Goal: Task Accomplishment & Management: Use online tool/utility

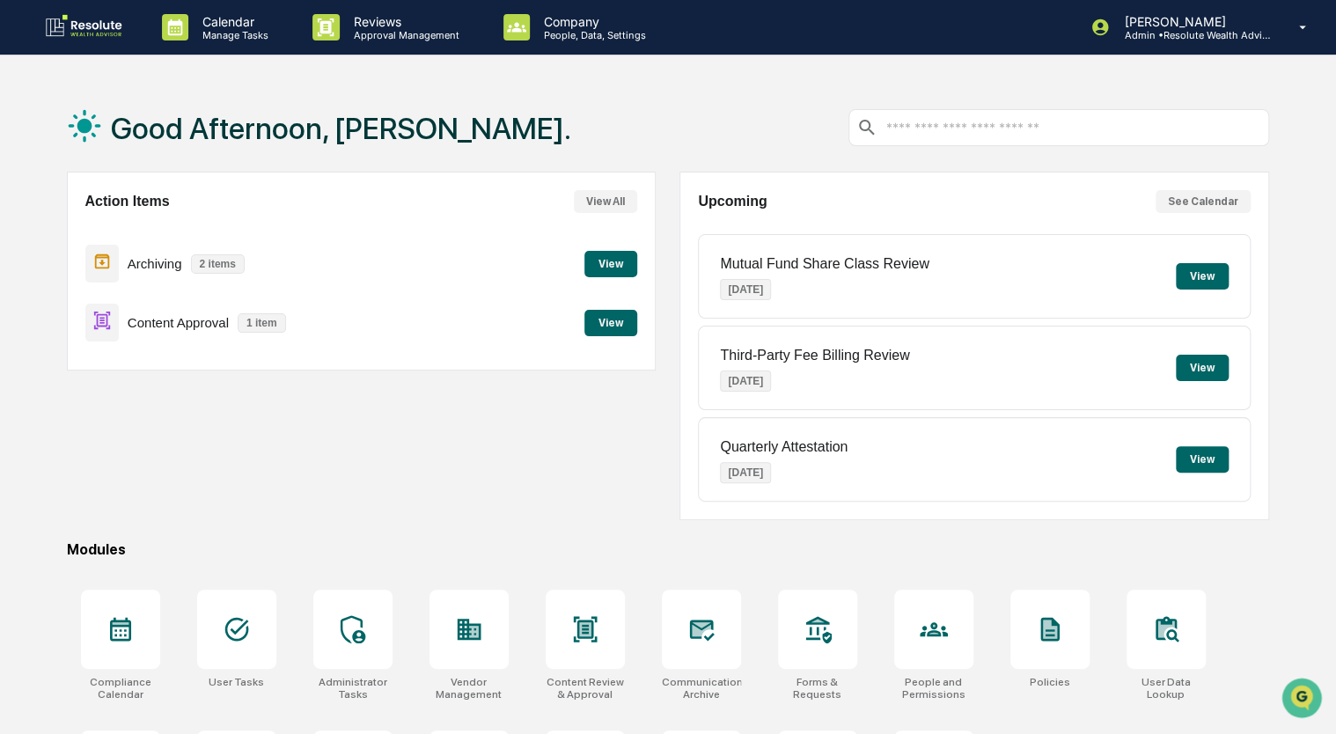
click at [612, 328] on button "View" at bounding box center [610, 323] width 53 height 26
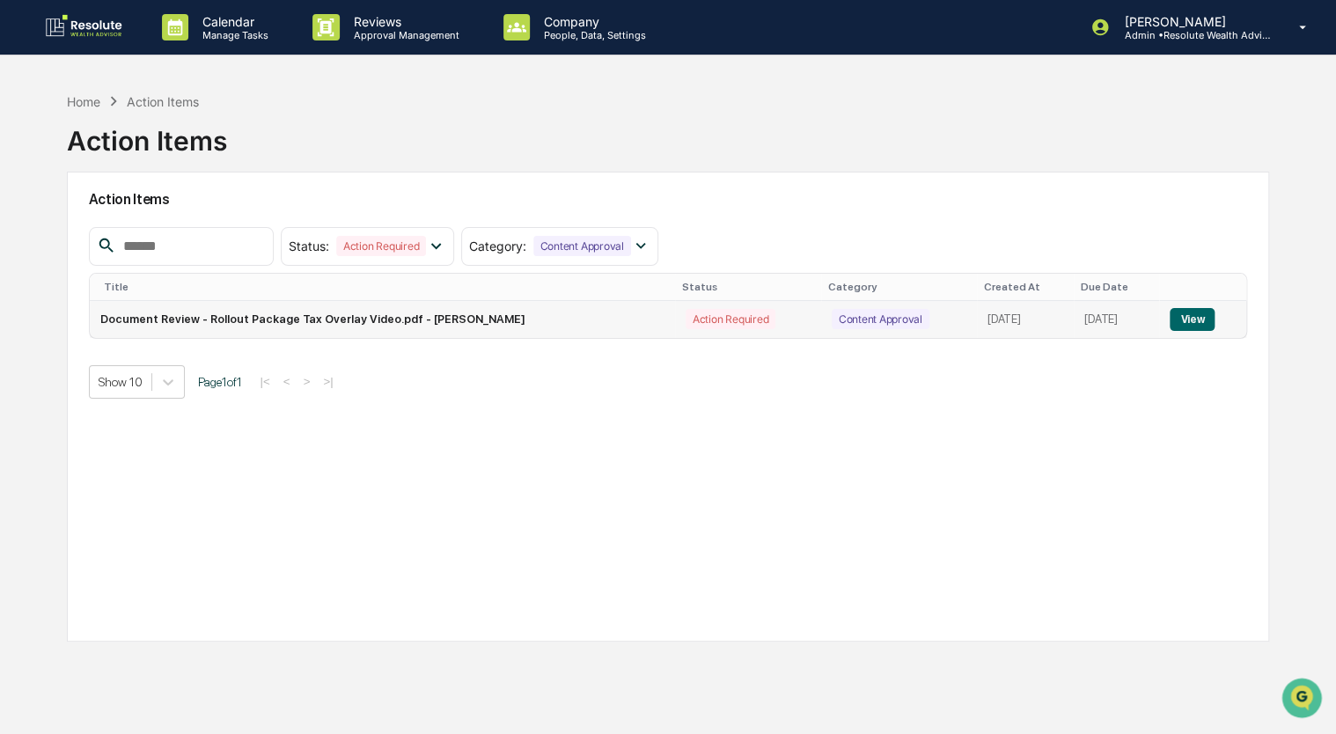
click at [1190, 319] on button "View" at bounding box center [1191, 319] width 45 height 23
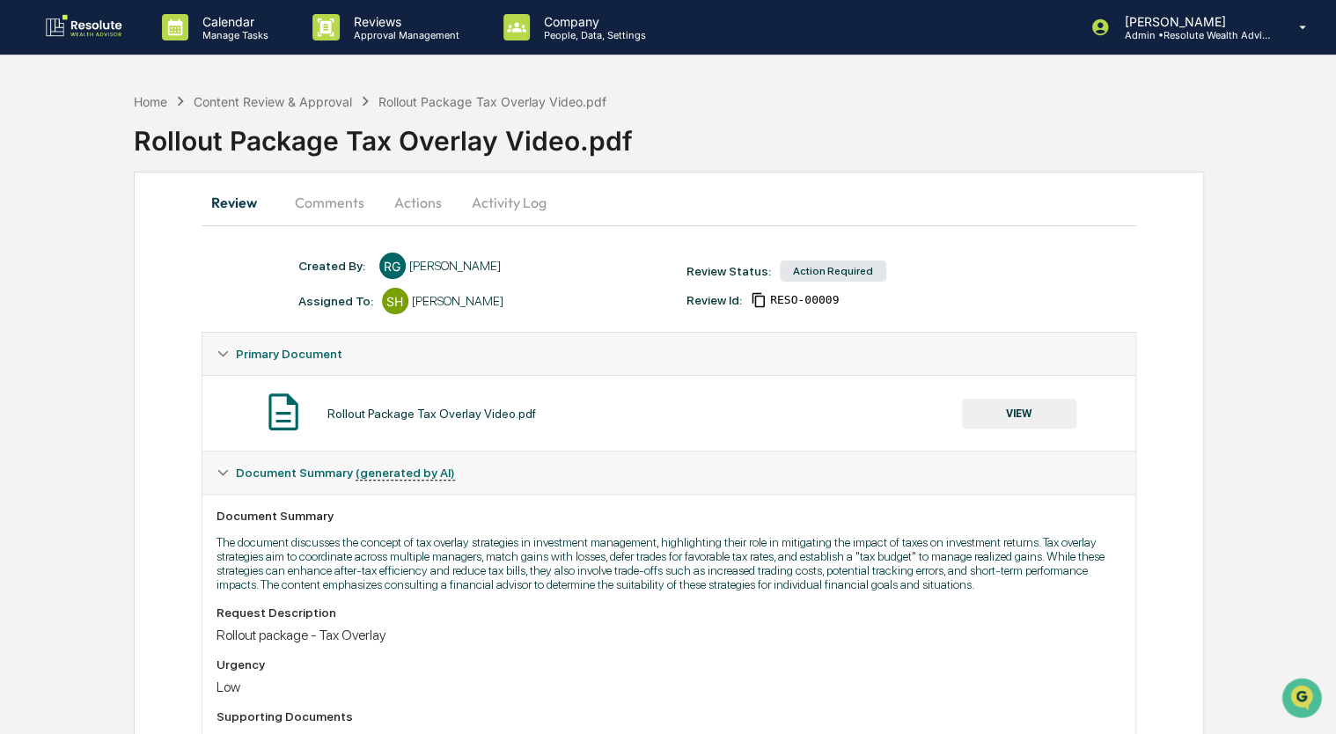
click at [416, 205] on button "Actions" at bounding box center [417, 202] width 79 height 42
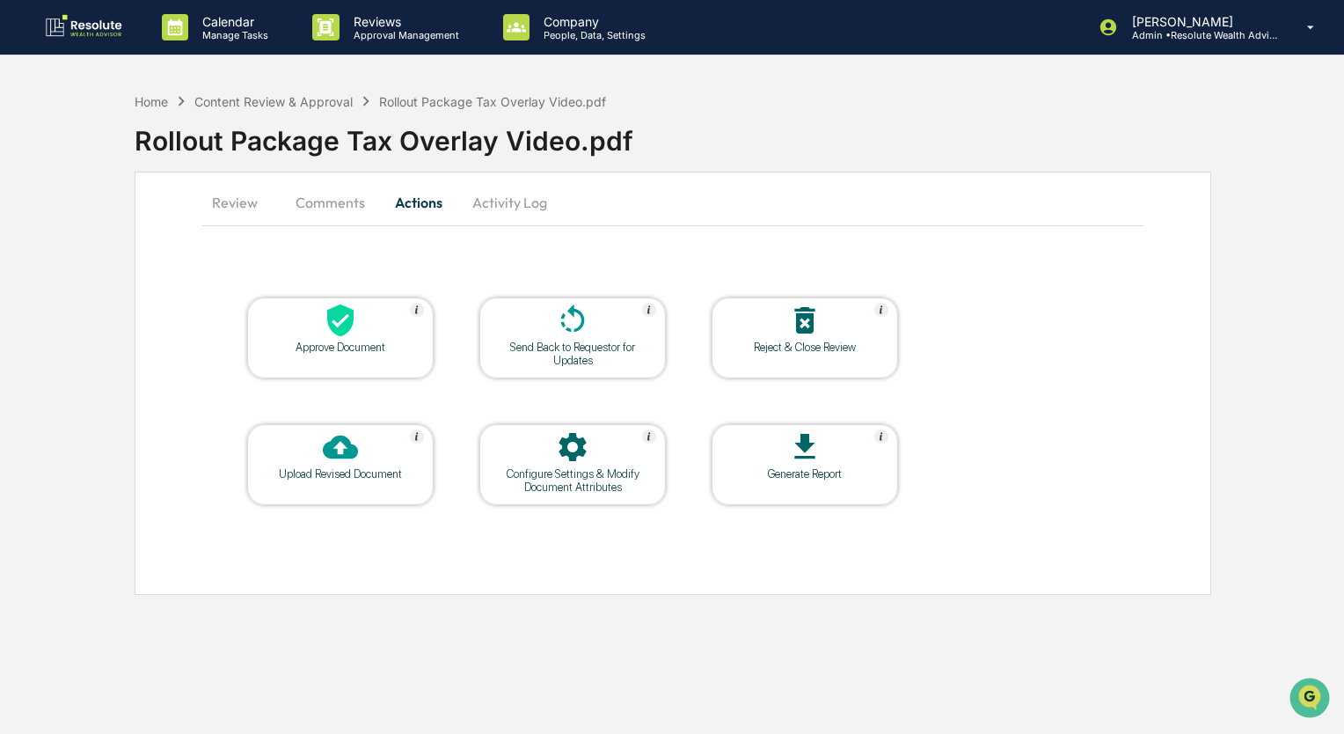
click at [351, 326] on icon at bounding box center [340, 320] width 35 height 35
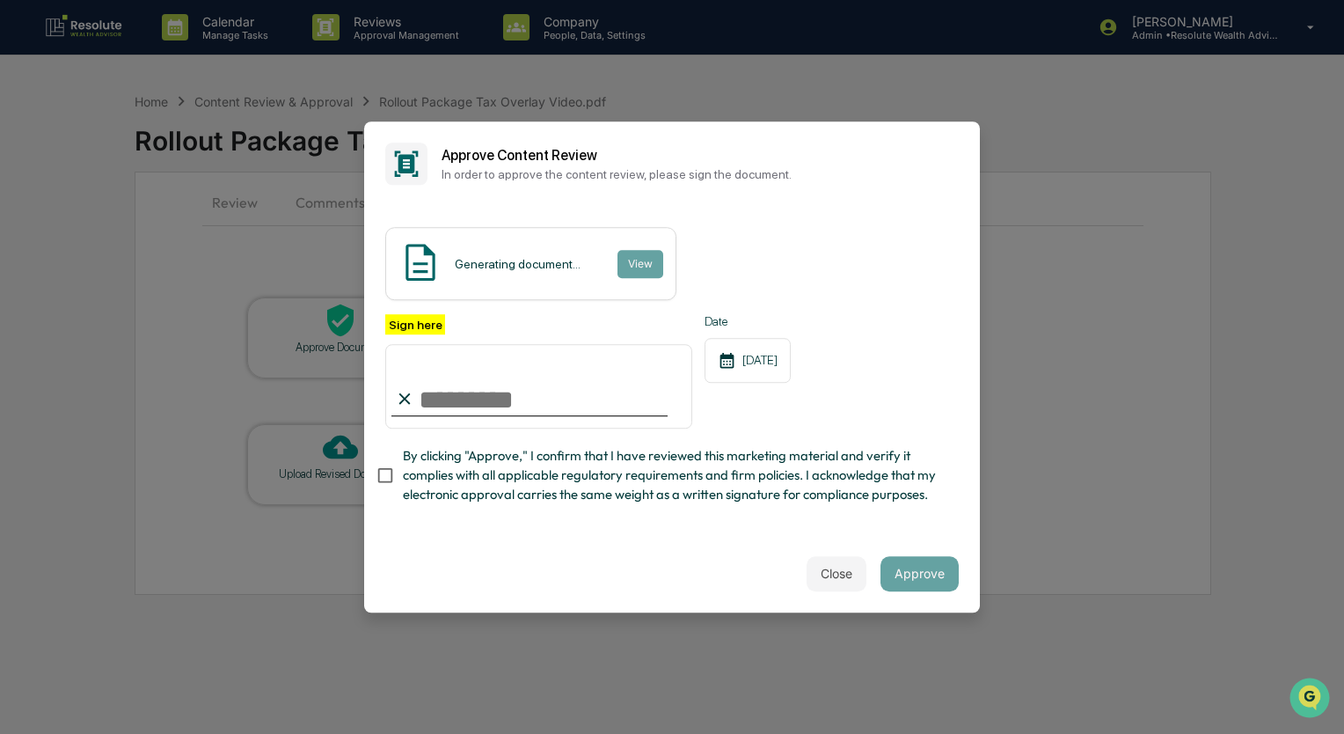
click at [480, 403] on input "Sign here" at bounding box center [538, 386] width 307 height 84
type input "**********"
click at [929, 591] on button "Approve" at bounding box center [920, 573] width 78 height 35
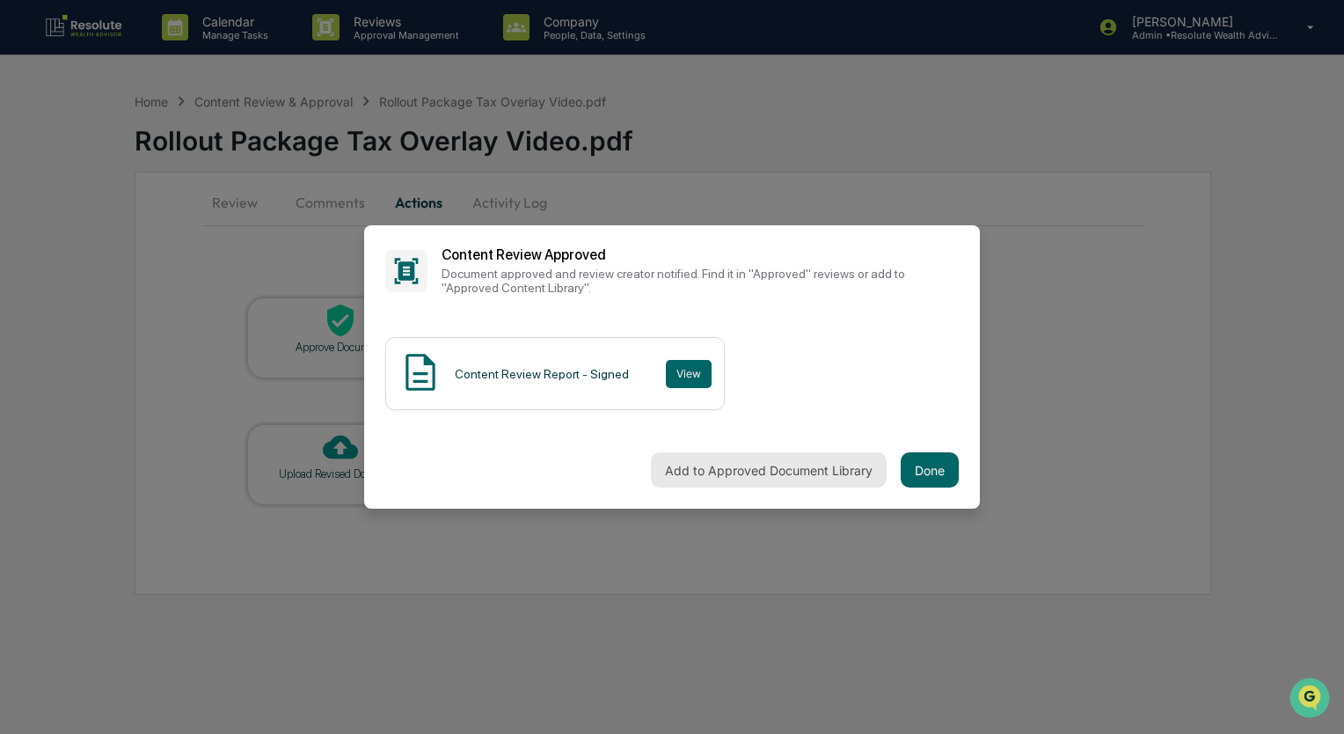
click at [792, 470] on button "Add to Approved Document Library" at bounding box center [769, 469] width 236 height 35
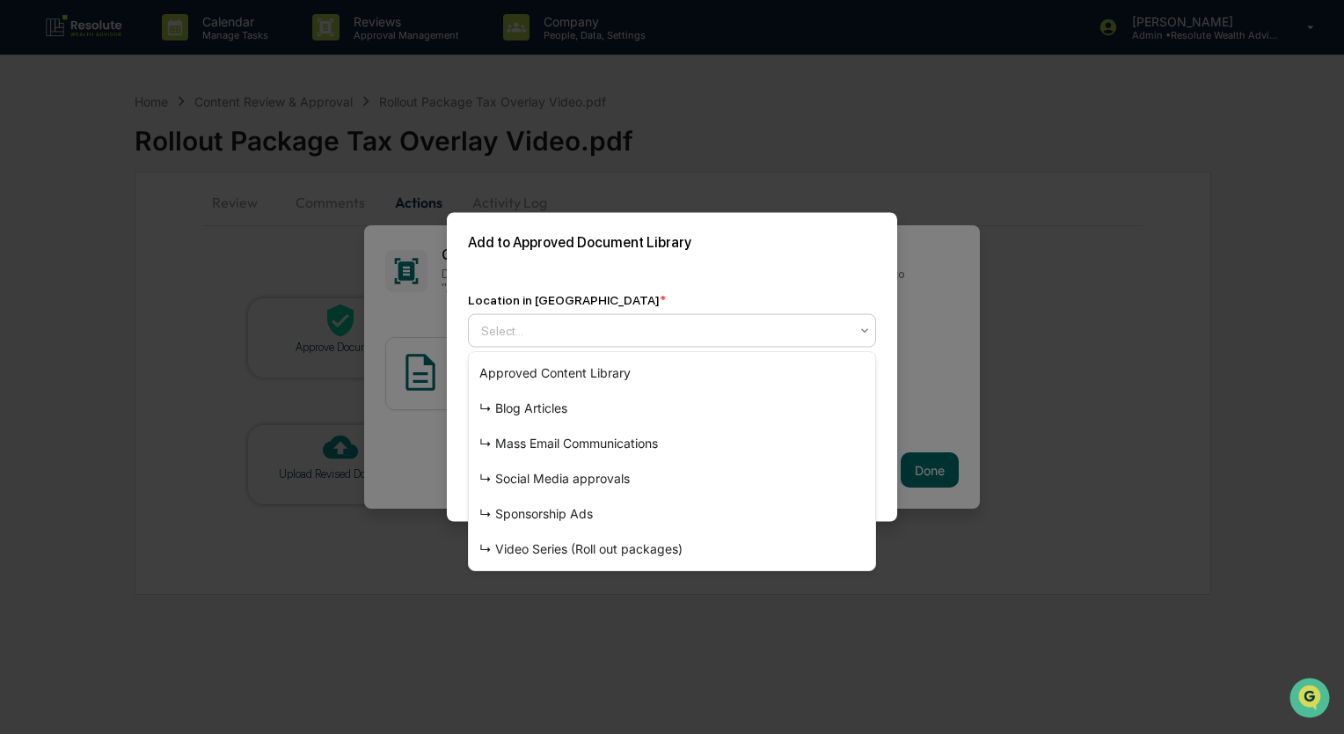
click at [702, 322] on div at bounding box center [665, 331] width 368 height 18
click at [560, 549] on div "↳ Video Series (Roll out packages)" at bounding box center [672, 548] width 406 height 35
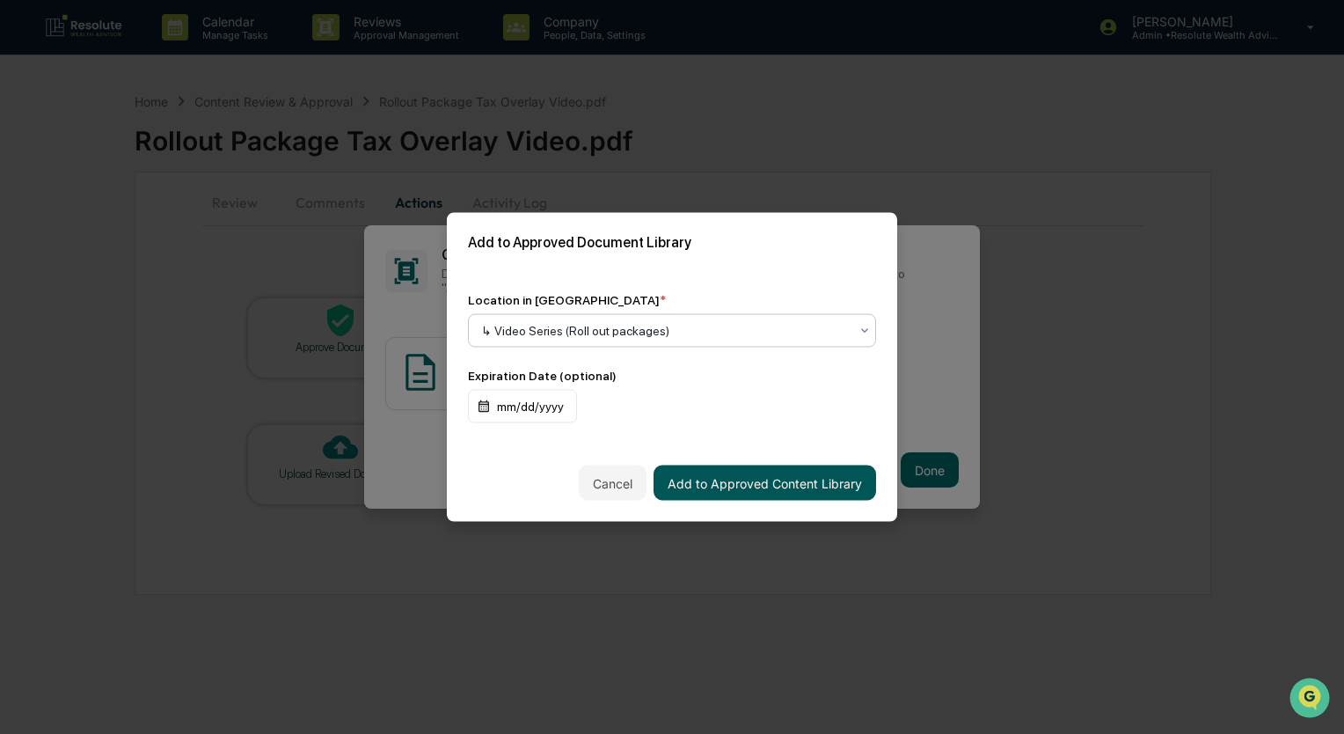
click at [737, 491] on button "Add to Approved Content Library" at bounding box center [765, 482] width 223 height 35
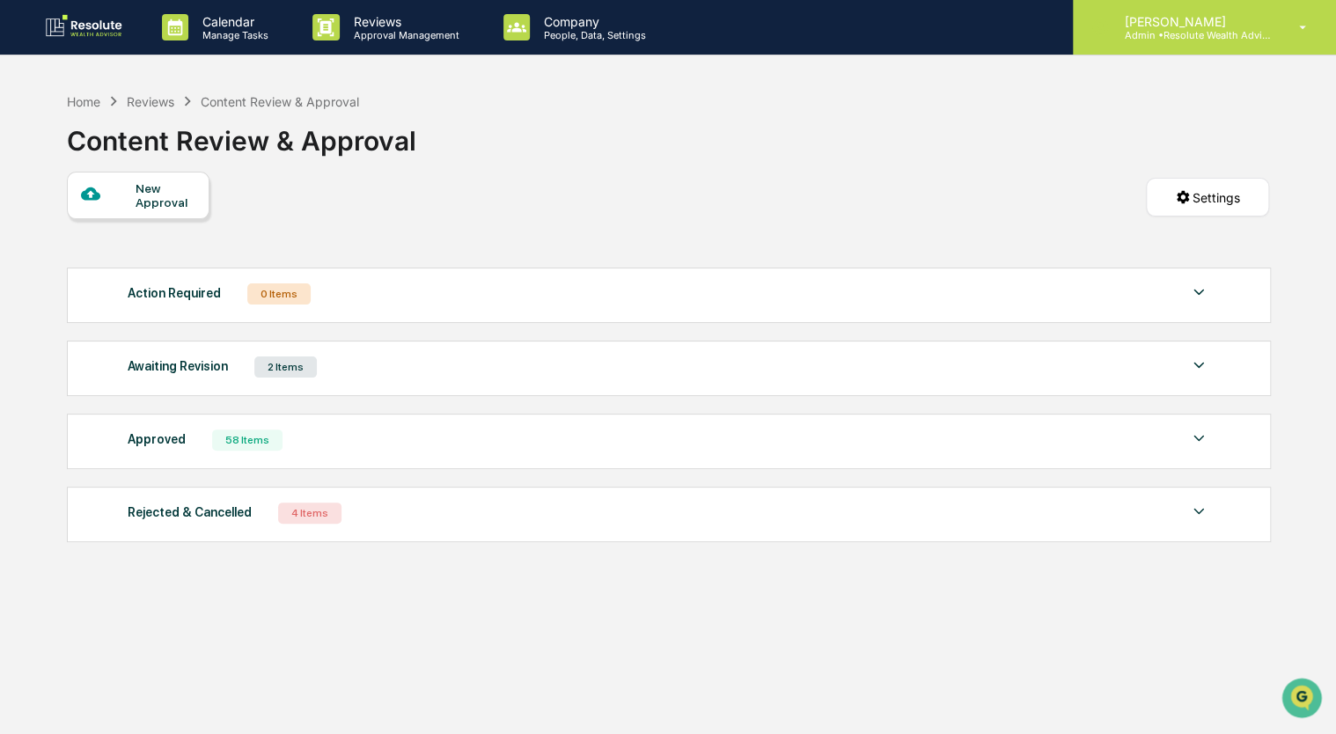
click at [1225, 40] on p "Admin • Resolute Wealth Advisor" at bounding box center [1191, 35] width 164 height 12
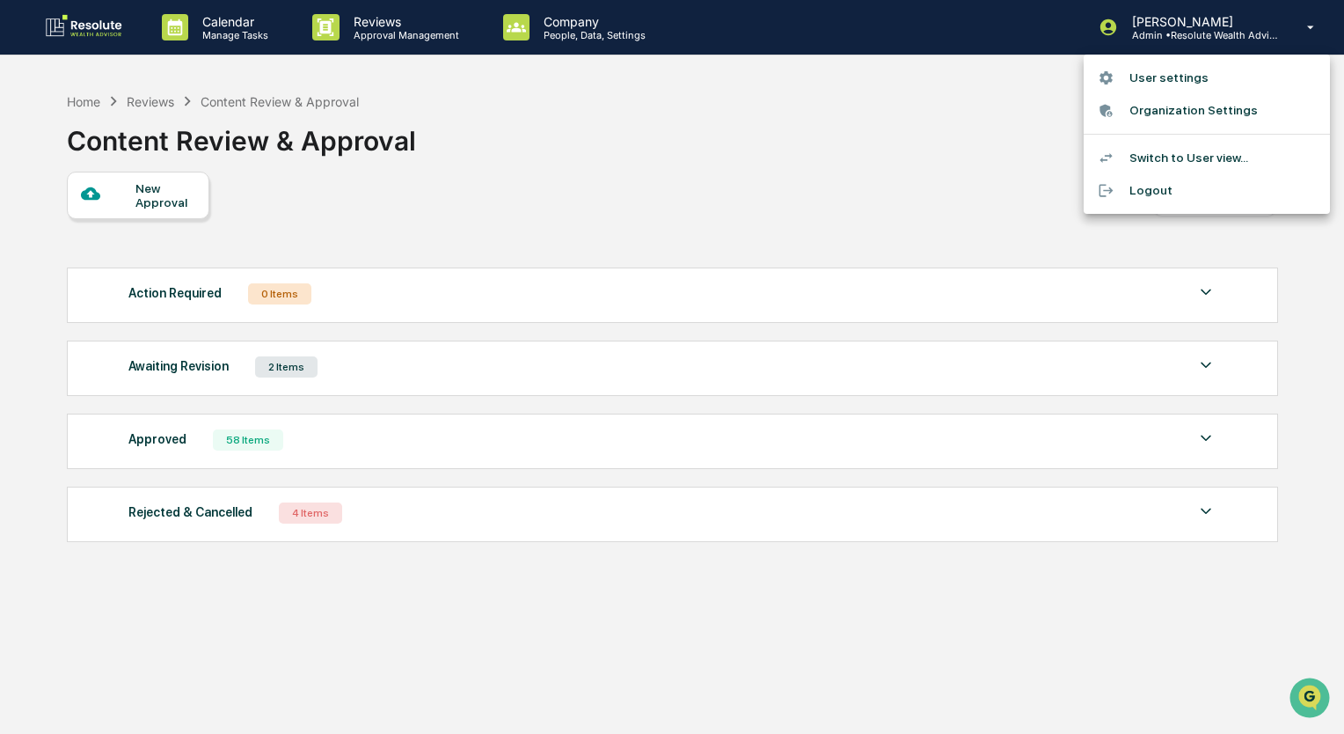
click at [1203, 195] on li "Logout" at bounding box center [1207, 190] width 246 height 33
